Goal: Task Accomplishment & Management: Manage account settings

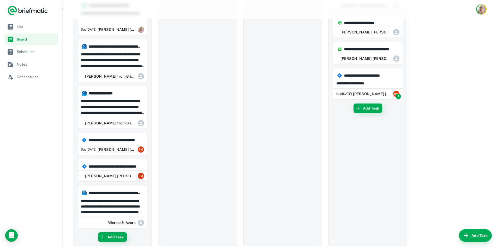
scroll to position [428, 0]
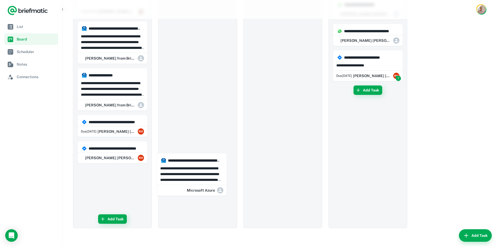
drag, startPoint x: 112, startPoint y: 184, endPoint x: 193, endPoint y: 168, distance: 82.4
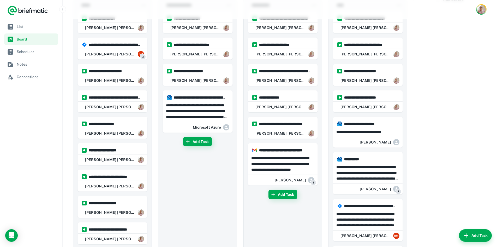
scroll to position [0, 0]
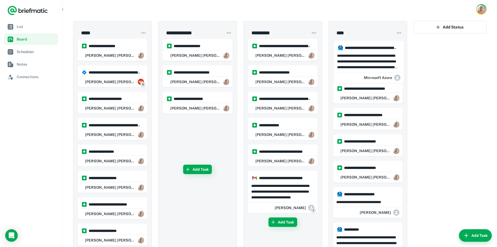
drag, startPoint x: 184, startPoint y: 142, endPoint x: 354, endPoint y: 66, distance: 186.2
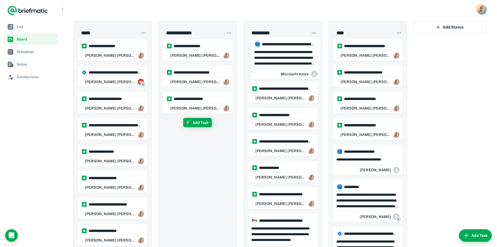
drag, startPoint x: 362, startPoint y: 53, endPoint x: 275, endPoint y: 51, distance: 87.5
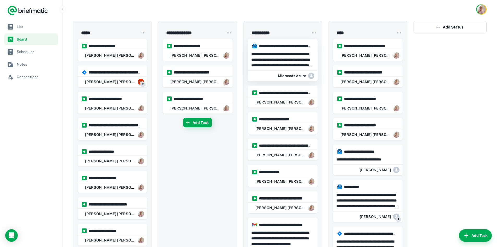
click at [270, 59] on p "**********" at bounding box center [282, 59] width 63 height 17
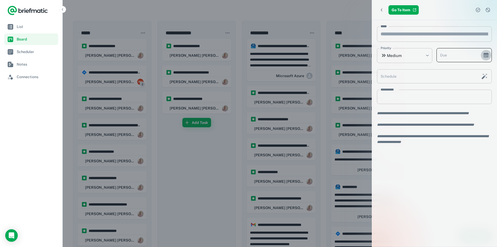
click at [487, 57] on icon "Choose date" at bounding box center [486, 55] width 5 height 3
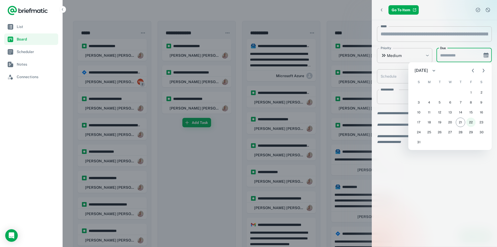
click at [472, 124] on button "22" at bounding box center [471, 122] width 9 height 9
type input "**********"
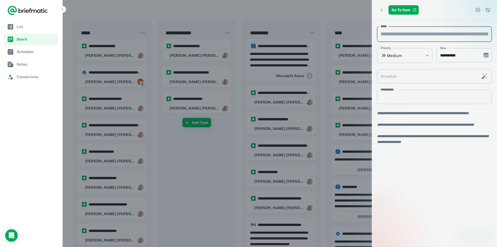
click at [416, 38] on input "*****" at bounding box center [434, 33] width 115 height 15
click at [394, 98] on textarea "**********" at bounding box center [435, 97] width 108 height 6
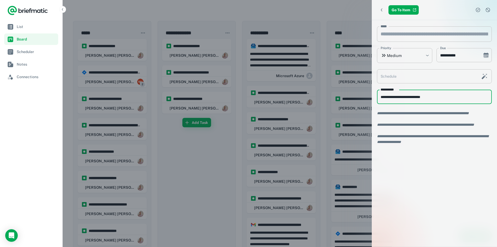
type textarea "**********"
click at [419, 206] on div "**********" at bounding box center [434, 133] width 125 height 226
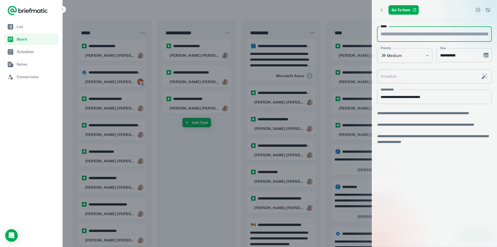
click at [416, 35] on input "*****" at bounding box center [434, 33] width 115 height 15
type input "**********"
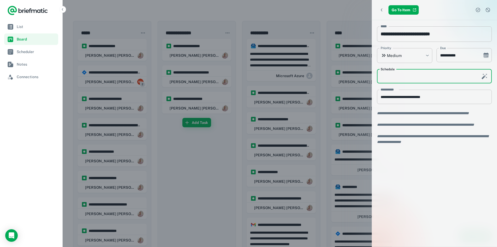
click at [432, 83] on input "Schedule" at bounding box center [427, 76] width 101 height 14
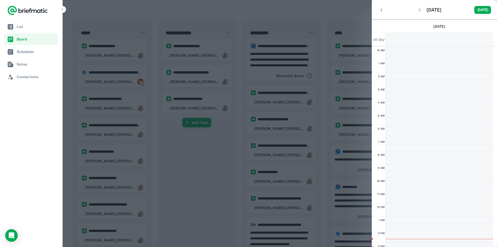
scroll to position [79, 0]
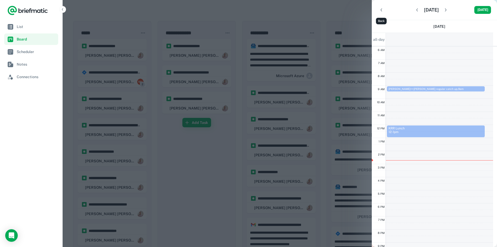
click at [384, 8] on icon "Back" at bounding box center [381, 9] width 5 height 5
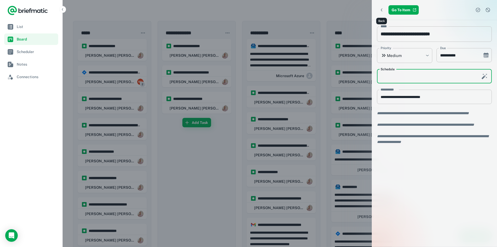
click at [382, 9] on icon "Back" at bounding box center [381, 9] width 5 height 5
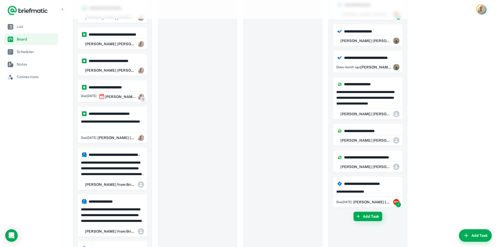
scroll to position [381, 0]
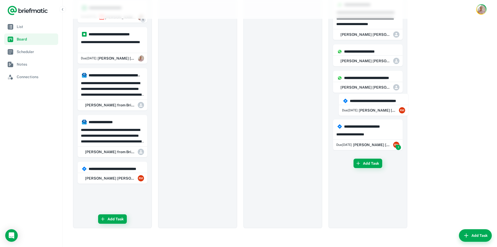
drag, startPoint x: 104, startPoint y: 175, endPoint x: 367, endPoint y: 107, distance: 272.3
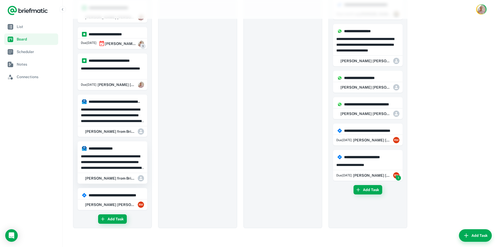
scroll to position [355, 0]
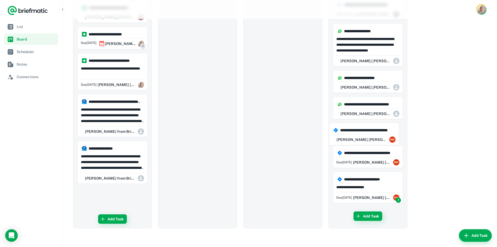
drag, startPoint x: 99, startPoint y: 198, endPoint x: 352, endPoint y: 135, distance: 260.1
drag, startPoint x: 107, startPoint y: 196, endPoint x: 362, endPoint y: 131, distance: 263.2
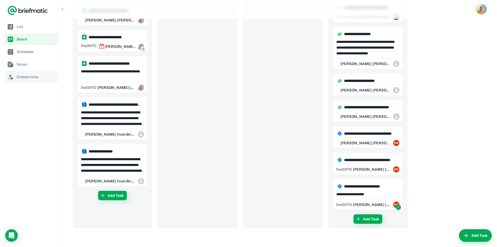
click at [32, 75] on span "Connections" at bounding box center [36, 77] width 39 height 6
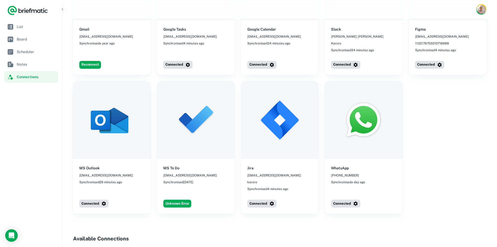
scroll to position [230, 0]
click at [182, 199] on button "Unknown Error" at bounding box center [177, 203] width 28 height 8
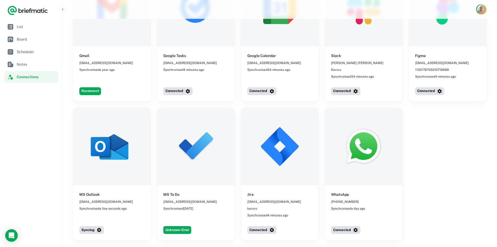
scroll to position [209, 0]
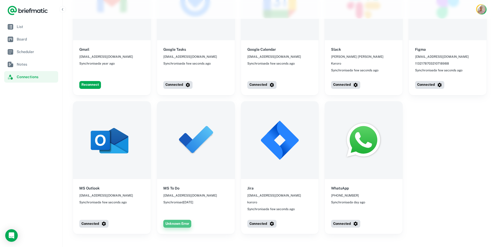
click at [180, 220] on button "Unknown Error" at bounding box center [177, 224] width 28 height 8
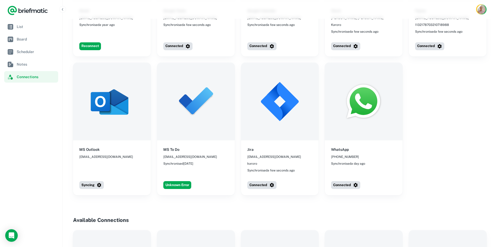
scroll to position [257, 0]
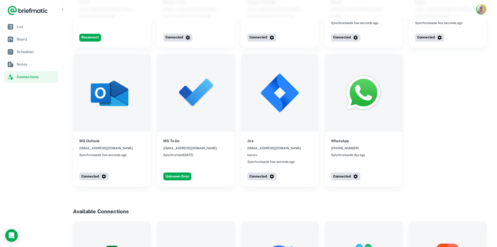
click at [181, 153] on span "Synchronised 2 days ago" at bounding box center [178, 155] width 30 height 5
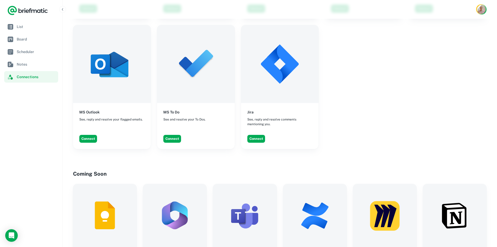
scroll to position [583, 0]
click at [174, 134] on button "Connect" at bounding box center [172, 138] width 18 height 8
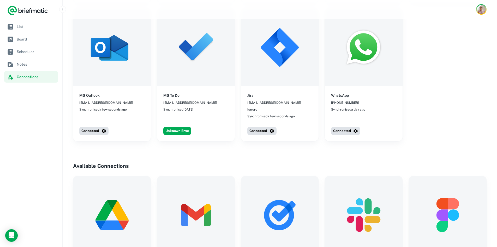
scroll to position [306, 0]
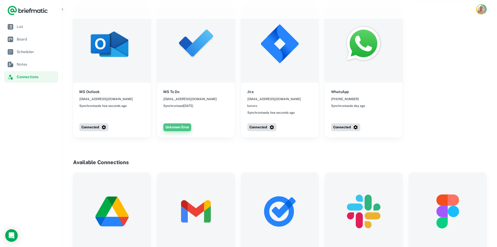
click at [181, 123] on button "Unknown Error" at bounding box center [177, 127] width 28 height 8
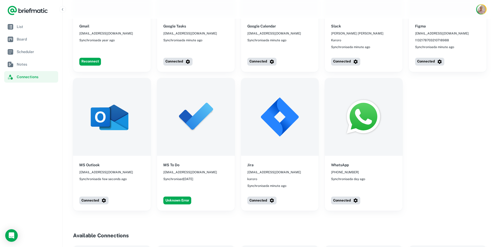
scroll to position [233, 0]
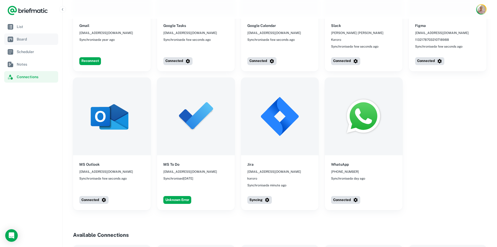
click at [22, 42] on span "Board" at bounding box center [36, 39] width 39 height 6
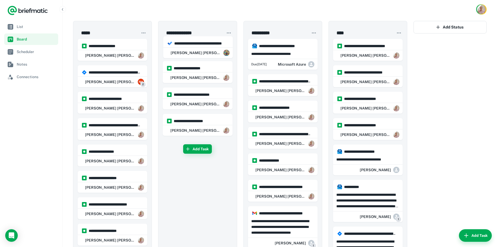
drag, startPoint x: 350, startPoint y: 211, endPoint x: 179, endPoint y: 50, distance: 234.1
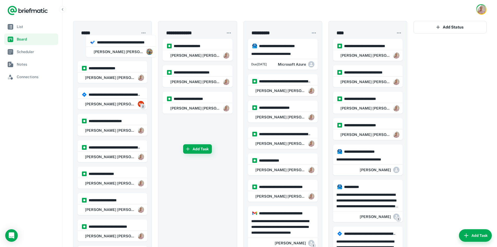
drag, startPoint x: 179, startPoint y: 50, endPoint x: 104, endPoint y: 45, distance: 75.9
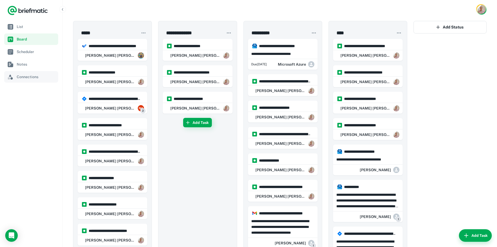
click at [38, 73] on link "Connections" at bounding box center [31, 76] width 54 height 11
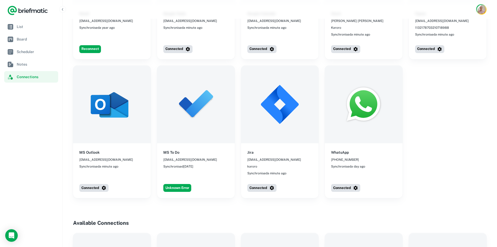
scroll to position [247, 0]
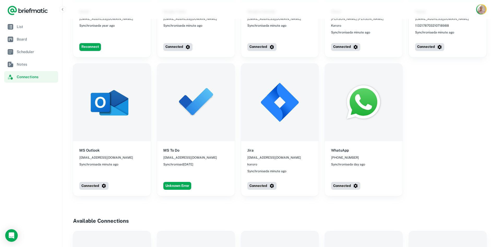
click at [181, 155] on span "[EMAIL_ADDRESS][DOMAIN_NAME]" at bounding box center [190, 157] width 54 height 5
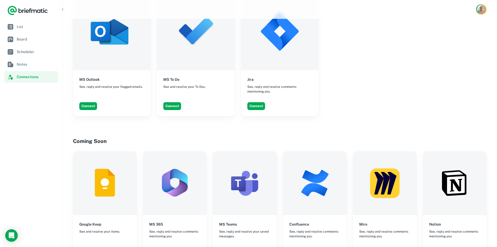
scroll to position [616, 0]
click at [174, 102] on button "Connect" at bounding box center [172, 106] width 18 height 8
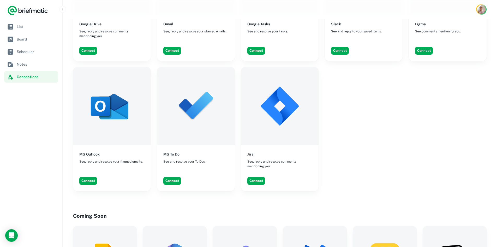
scroll to position [541, 0]
click at [177, 177] on button "Connect" at bounding box center [172, 181] width 18 height 8
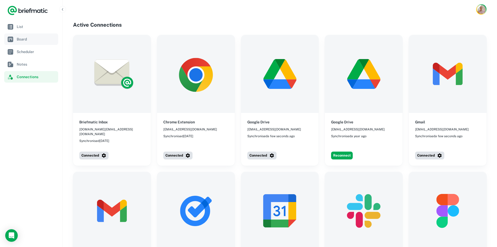
click at [33, 39] on span "Board" at bounding box center [36, 39] width 39 height 6
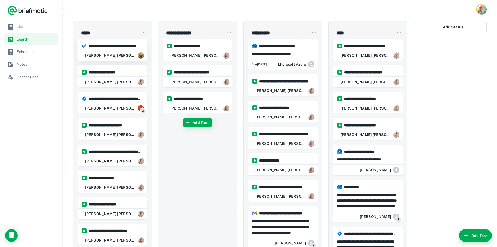
click at [107, 52] on div "Robert Mark" at bounding box center [112, 55] width 69 height 10
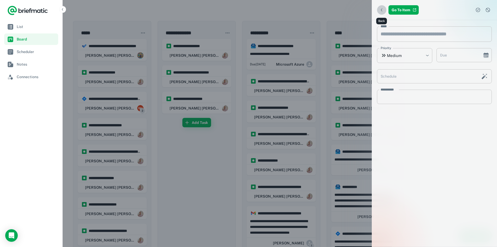
click at [380, 11] on icon "Back" at bounding box center [381, 9] width 5 height 5
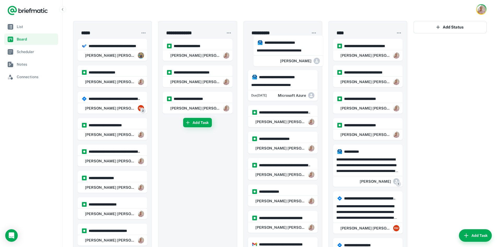
drag, startPoint x: 352, startPoint y: 167, endPoint x: 270, endPoint y: 60, distance: 134.9
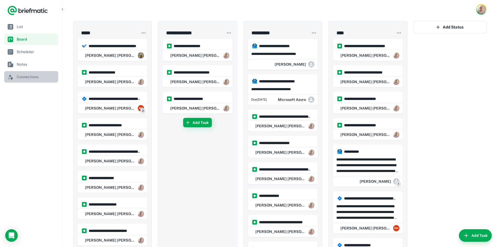
click at [30, 76] on span "Connections" at bounding box center [36, 77] width 39 height 6
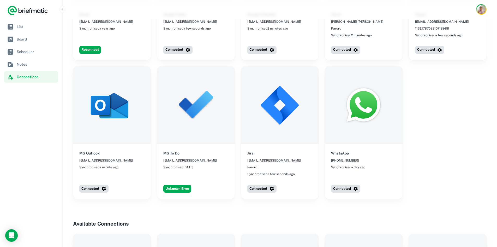
scroll to position [245, 0]
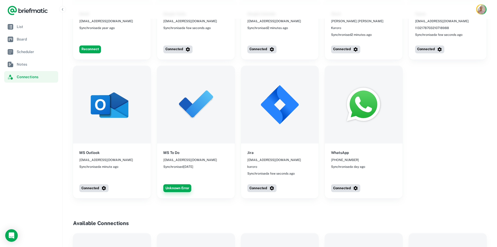
click at [177, 184] on button "Unknown Error" at bounding box center [177, 188] width 28 height 8
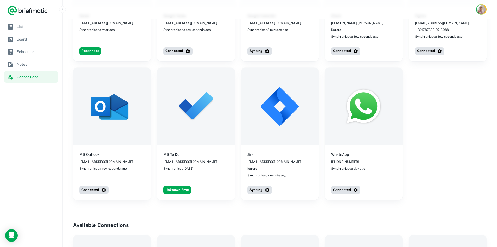
scroll to position [243, 0]
click at [91, 186] on button "Connected" at bounding box center [93, 190] width 29 height 8
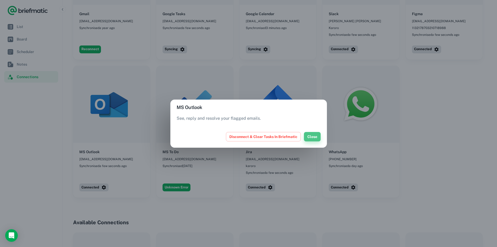
click at [309, 138] on button "Close" at bounding box center [312, 136] width 17 height 9
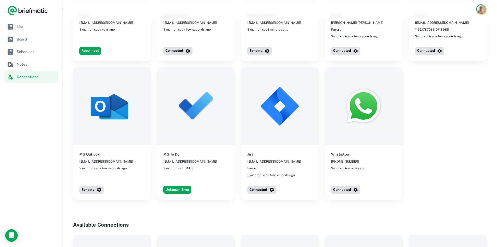
click at [208, 158] on div "MS To Do [EMAIL_ADDRESS][DOMAIN_NAME] Synchronised [DATE]" at bounding box center [196, 161] width 78 height 32
click at [188, 159] on span "[EMAIL_ADDRESS][DOMAIN_NAME]" at bounding box center [190, 161] width 54 height 5
click at [20, 37] on span "Board" at bounding box center [36, 39] width 39 height 6
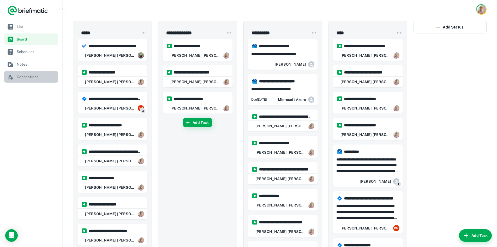
click at [29, 78] on span "Connections" at bounding box center [36, 77] width 39 height 6
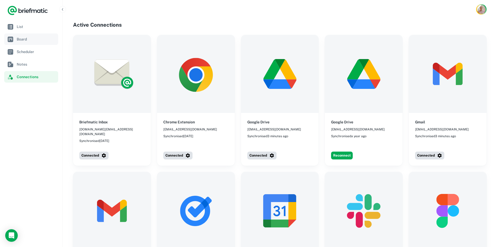
click at [30, 43] on link "Board" at bounding box center [31, 38] width 54 height 11
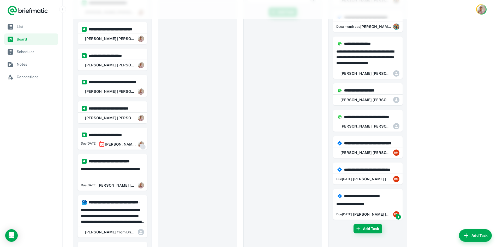
scroll to position [355, 0]
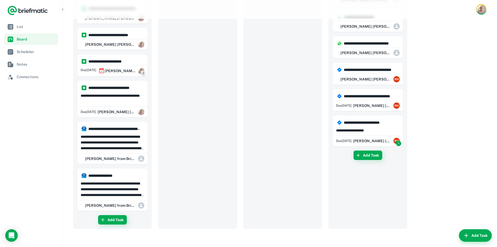
scroll to position [355, 0]
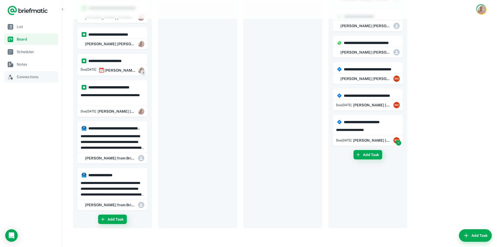
click at [35, 80] on link "Connections" at bounding box center [31, 76] width 54 height 11
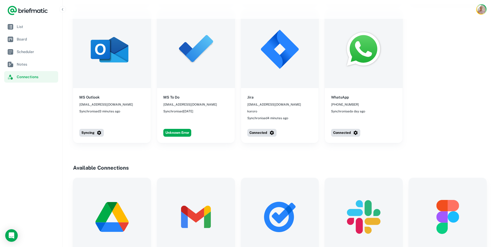
scroll to position [301, 0]
click at [185, 128] on button "Unknown Error" at bounding box center [177, 132] width 28 height 8
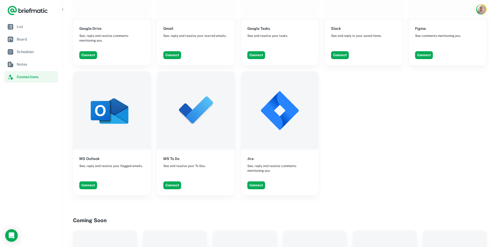
scroll to position [538, 0]
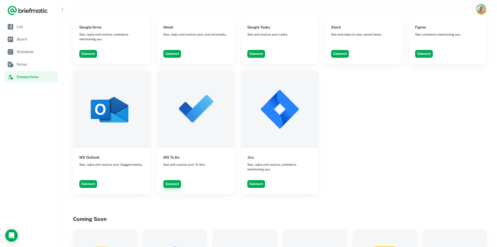
click at [175, 180] on button "Connect" at bounding box center [172, 184] width 18 height 8
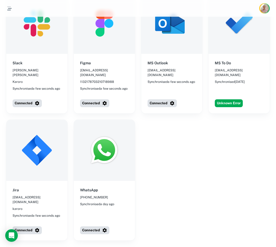
scroll to position [285, 0]
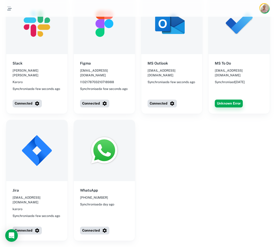
click at [231, 99] on button "Unknown Error" at bounding box center [228, 103] width 28 height 8
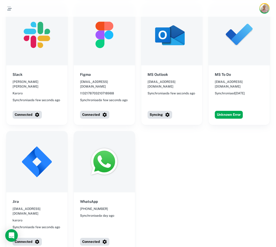
scroll to position [274, 0]
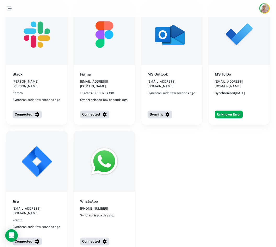
click at [121, 193] on div "WhatsApp [PHONE_NUMBER] Synchronised a day ago" at bounding box center [104, 208] width 61 height 32
click at [117, 192] on div "WhatsApp [PHONE_NUMBER] Synchronised a day ago" at bounding box center [104, 208] width 61 height 32
click at [114, 164] on img at bounding box center [104, 161] width 61 height 61
drag, startPoint x: 82, startPoint y: 187, endPoint x: 121, endPoint y: 195, distance: 40.5
click at [121, 195] on div "WhatsApp [PHONE_NUMBER] Synchronised a day ago" at bounding box center [104, 208] width 61 height 32
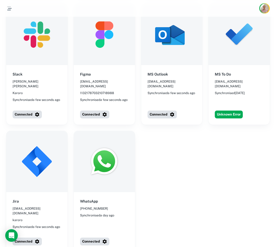
click at [199, 128] on div "Briefmatic Inbox [DOMAIN_NAME][EMAIL_ADDRESS][DOMAIN_NAME] Synchronised [DATE] …" at bounding box center [137, 5] width 263 height 492
click at [175, 91] on span "Synchronised a few seconds ago" at bounding box center [171, 93] width 48 height 5
drag, startPoint x: 230, startPoint y: 100, endPoint x: 239, endPoint y: 68, distance: 32.8
click at [239, 68] on div "MS To Do [EMAIL_ADDRESS][DOMAIN_NAME] Synchronised [DATE]" at bounding box center [238, 83] width 61 height 37
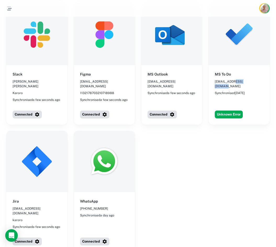
click at [231, 52] on img at bounding box center [238, 34] width 61 height 61
click at [228, 69] on div "MS To Do [EMAIL_ADDRESS][DOMAIN_NAME] Synchronised [DATE]" at bounding box center [238, 83] width 61 height 37
click at [227, 91] on span "Synchronised [DATE]" at bounding box center [229, 93] width 30 height 5
click at [226, 110] on button "Unknown Error" at bounding box center [228, 114] width 28 height 8
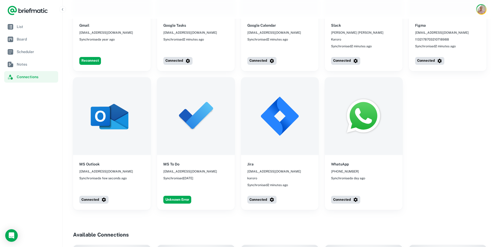
scroll to position [239, 0]
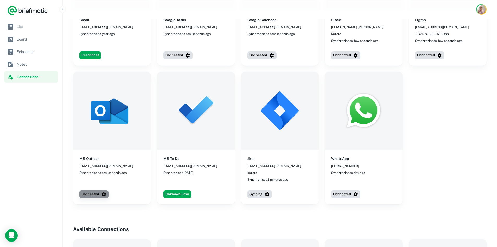
click at [90, 191] on button "Connected" at bounding box center [93, 194] width 29 height 8
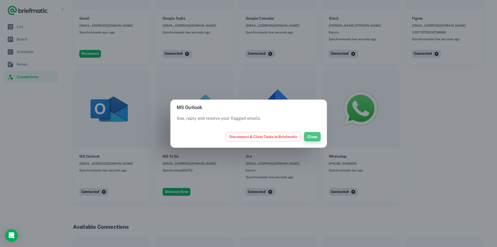
click at [309, 137] on button "Close" at bounding box center [312, 136] width 17 height 9
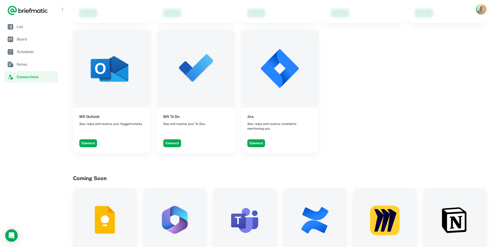
scroll to position [581, 0]
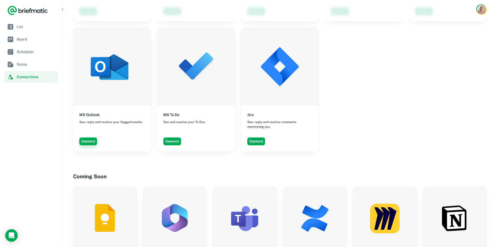
click at [91, 137] on button "Connect" at bounding box center [88, 141] width 18 height 8
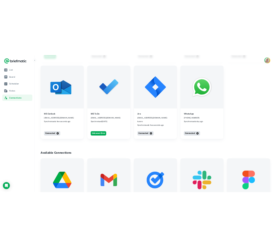
scroll to position [292, 0]
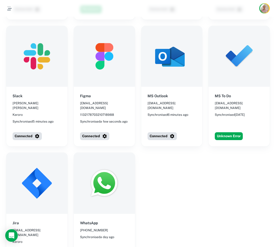
scroll to position [254, 0]
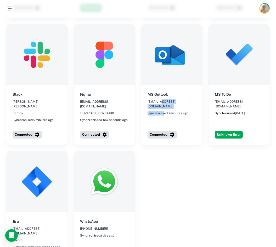
drag, startPoint x: 160, startPoint y: 91, endPoint x: 164, endPoint y: 101, distance: 10.9
click at [164, 101] on div "MS Outlook [PERSON_NAME][EMAIL_ADDRESS][DOMAIN_NAME] Synchronised 6 minutes ago" at bounding box center [171, 103] width 61 height 37
click at [164, 111] on span "Synchronised 6 minutes ago" at bounding box center [167, 113] width 41 height 5
click at [172, 95] on div "MS Outlook [PERSON_NAME][EMAIL_ADDRESS][DOMAIN_NAME] Synchronised 6 minutes ago" at bounding box center [171, 103] width 61 height 37
click at [161, 131] on button "Connected" at bounding box center [161, 135] width 29 height 8
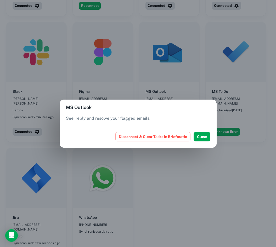
click at [179, 87] on div "MS Outlook See, reply and resolve your flagged emails. Disconnect & Clear Tasks…" at bounding box center [138, 123] width 276 height 247
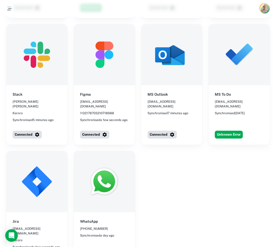
click at [234, 56] on img at bounding box center [238, 54] width 61 height 61
click at [224, 91] on h6 "MS To Do" at bounding box center [222, 94] width 16 height 6
click at [225, 131] on button "Unknown Error" at bounding box center [228, 135] width 28 height 8
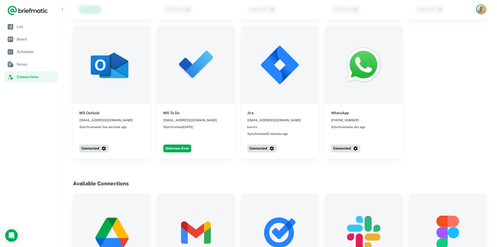
scroll to position [285, 0]
click at [32, 40] on span "Board" at bounding box center [36, 39] width 39 height 6
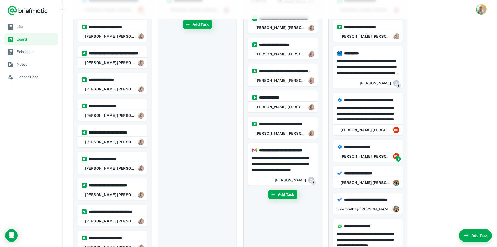
scroll to position [99, 0]
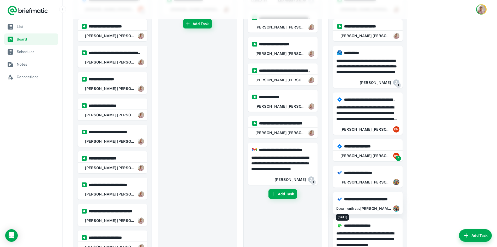
click at [358, 206] on span "Due a month ago" at bounding box center [349, 208] width 24 height 5
type input "**********"
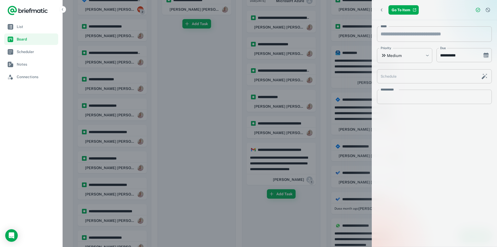
click at [204, 100] on div at bounding box center [248, 123] width 497 height 247
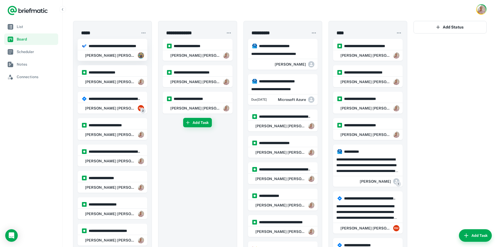
click at [101, 49] on hr at bounding box center [112, 49] width 69 height 1
